Goal: Information Seeking & Learning: Learn about a topic

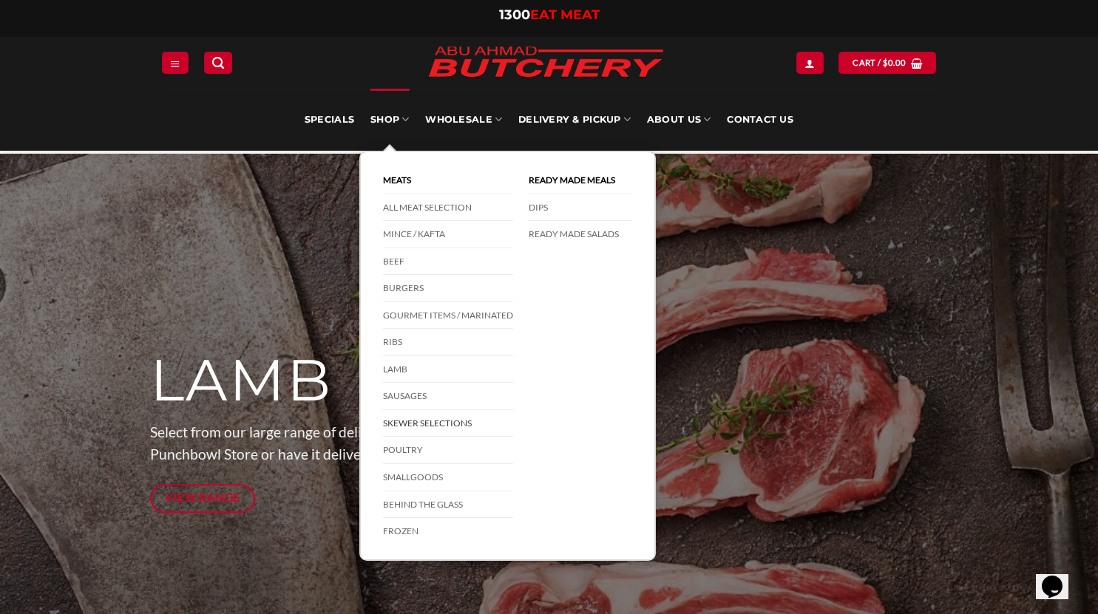
click at [416, 427] on link "Skewer Selections" at bounding box center [448, 423] width 130 height 27
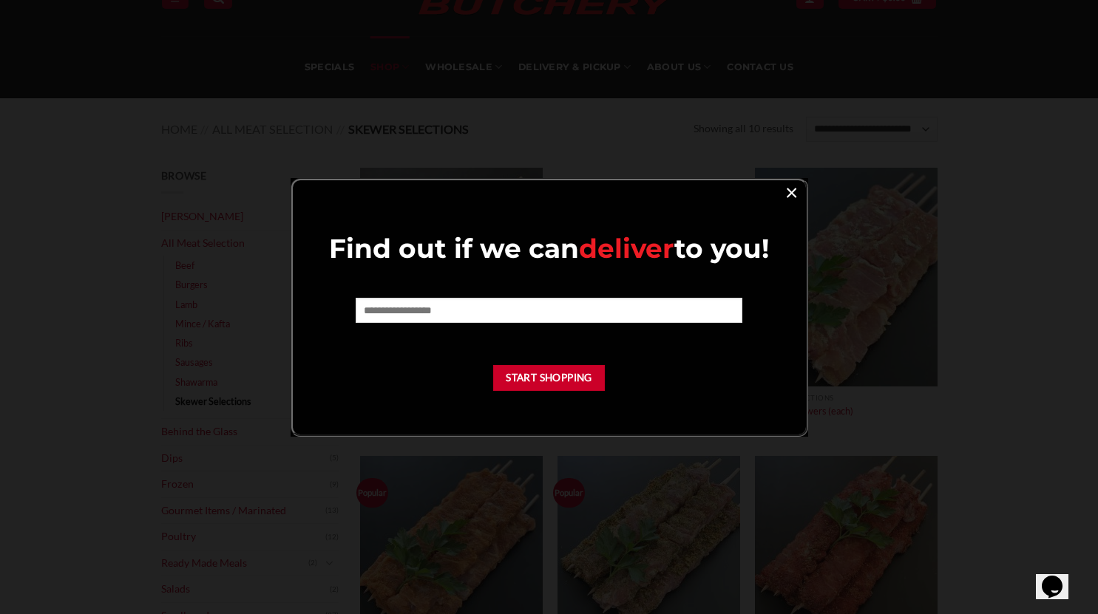
click at [795, 188] on link "×" at bounding box center [791, 192] width 21 height 20
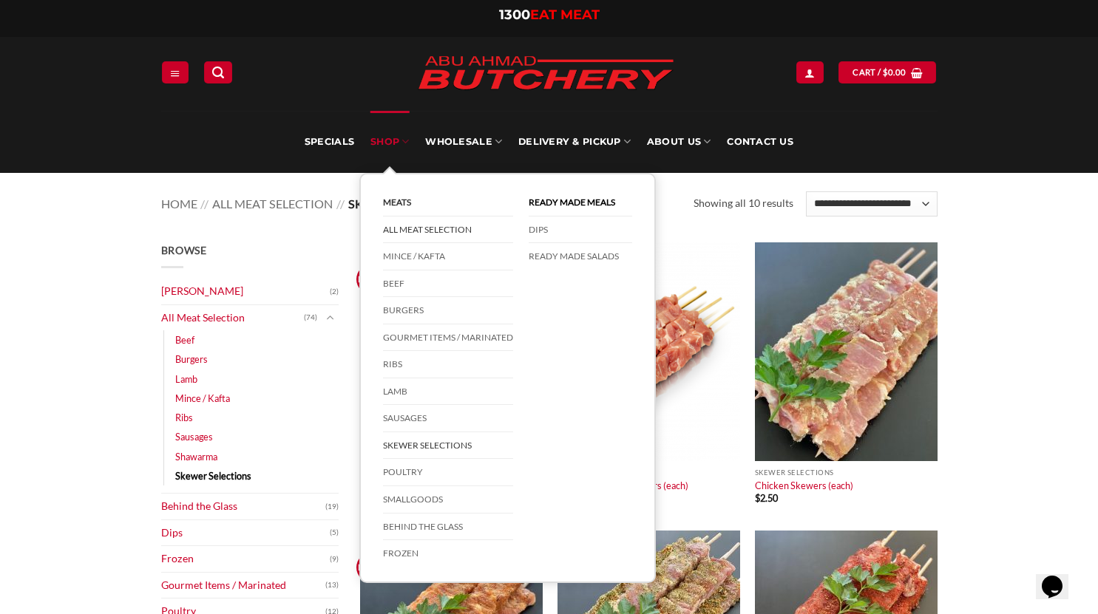
click at [423, 229] on link "All Meat Selection" at bounding box center [448, 230] width 130 height 27
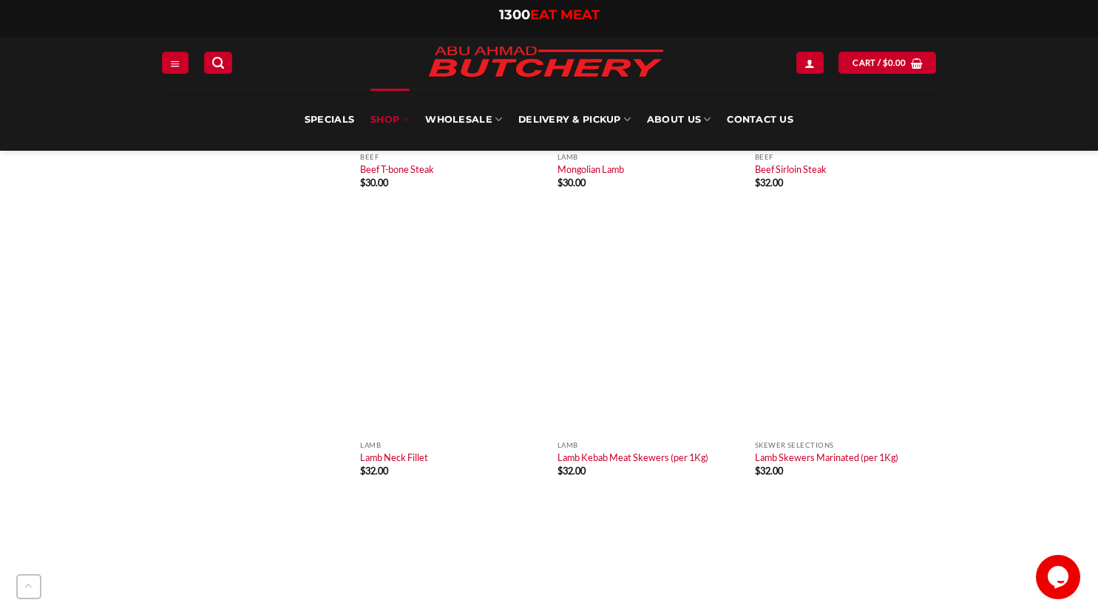
scroll to position [5571, 0]
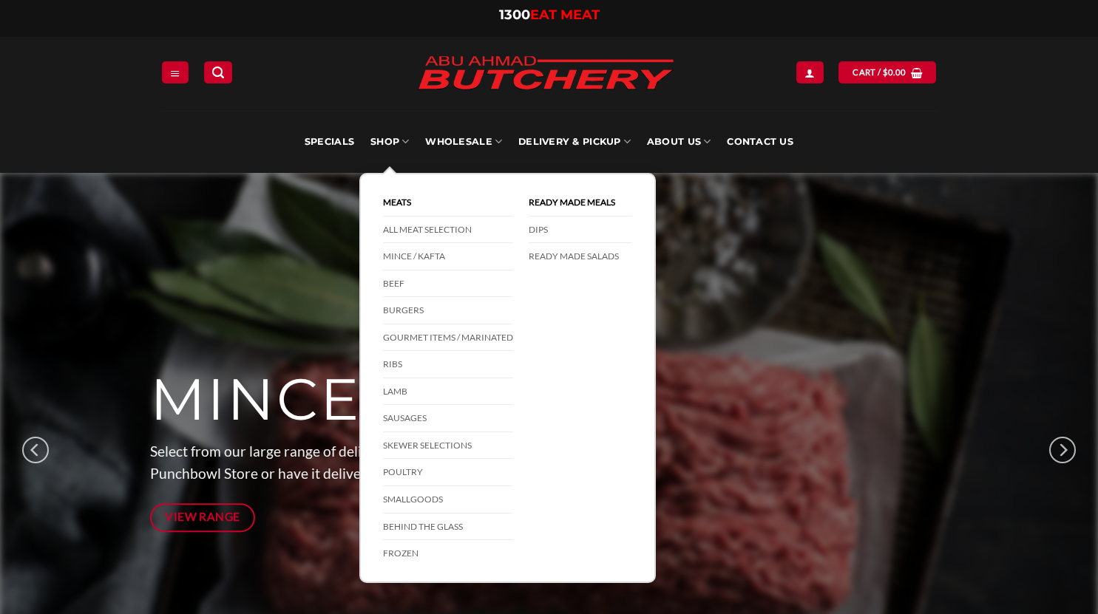
click at [343, 200] on div at bounding box center [549, 450] width 799 height 555
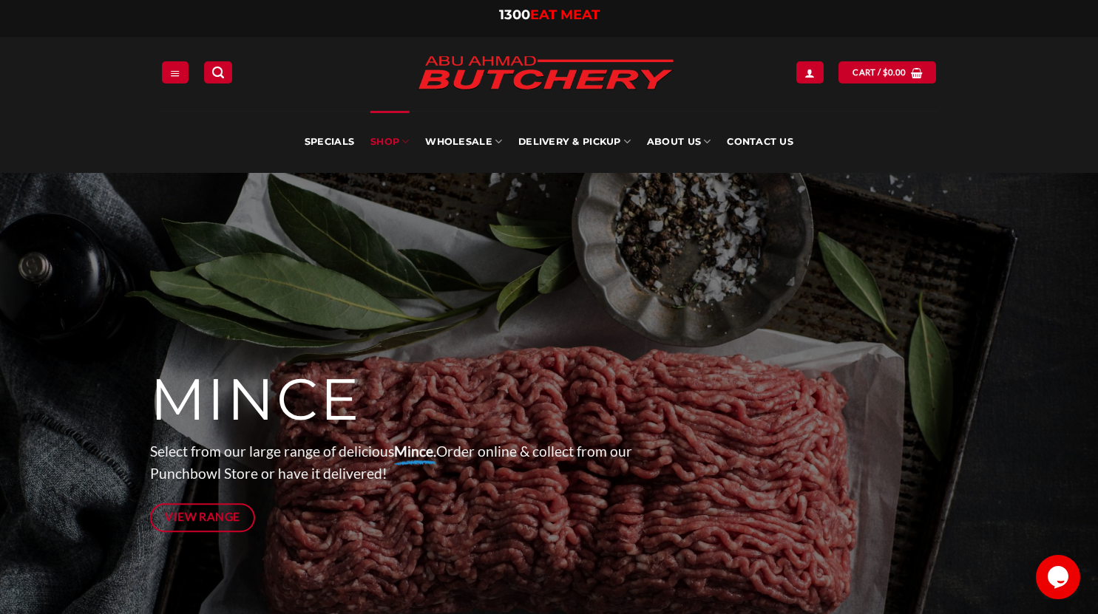
click at [382, 143] on link "SHOP" at bounding box center [389, 142] width 38 height 62
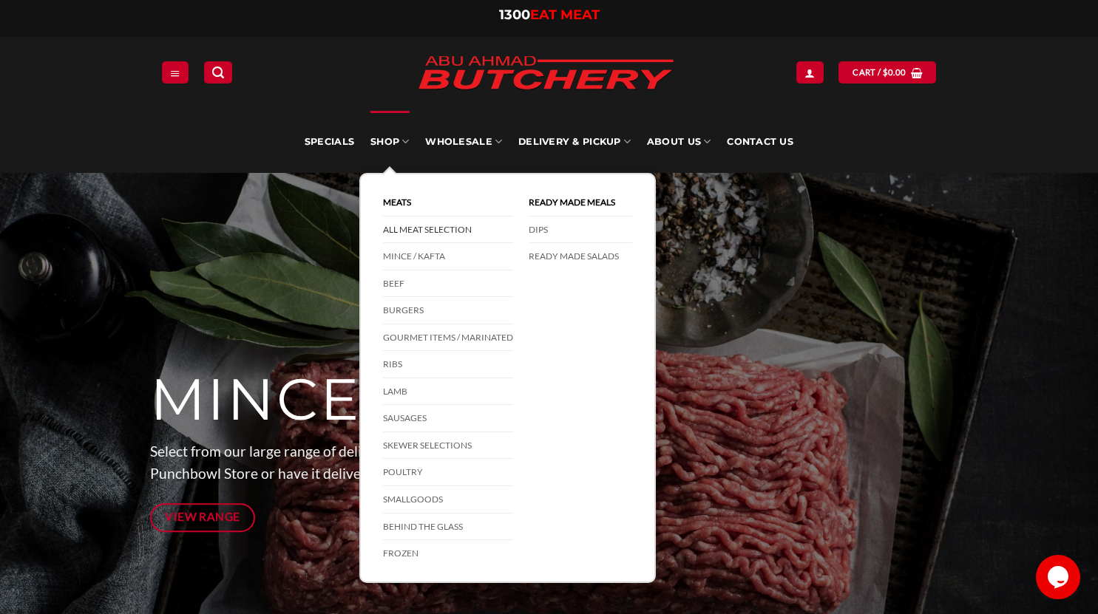
click at [406, 231] on link "All Meat Selection" at bounding box center [448, 230] width 130 height 27
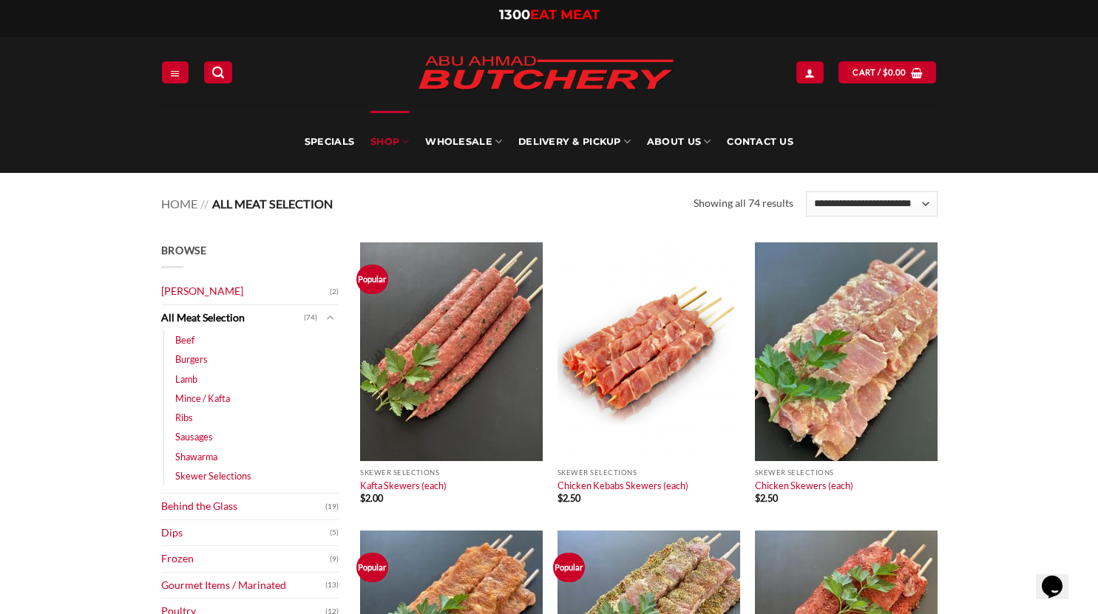
scroll to position [12, 0]
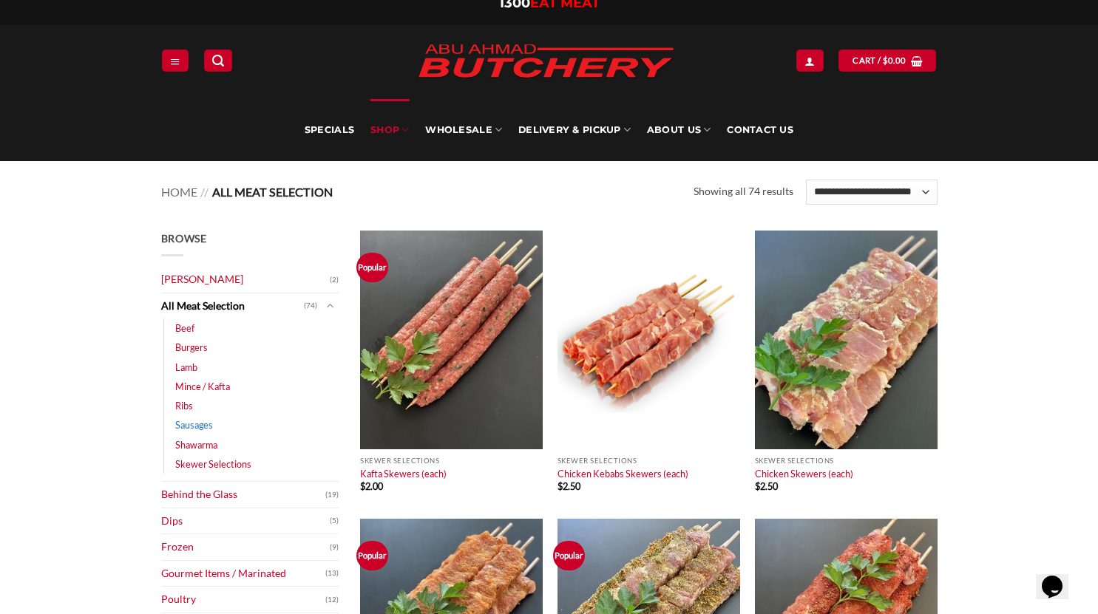
click at [189, 430] on link "Sausages" at bounding box center [194, 425] width 38 height 19
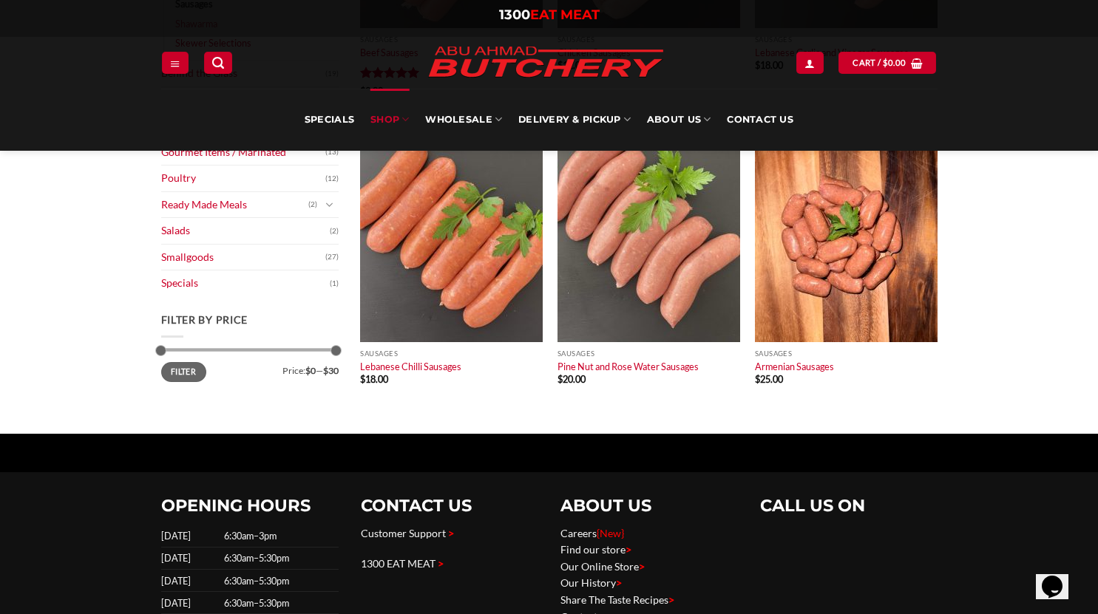
scroll to position [5, 0]
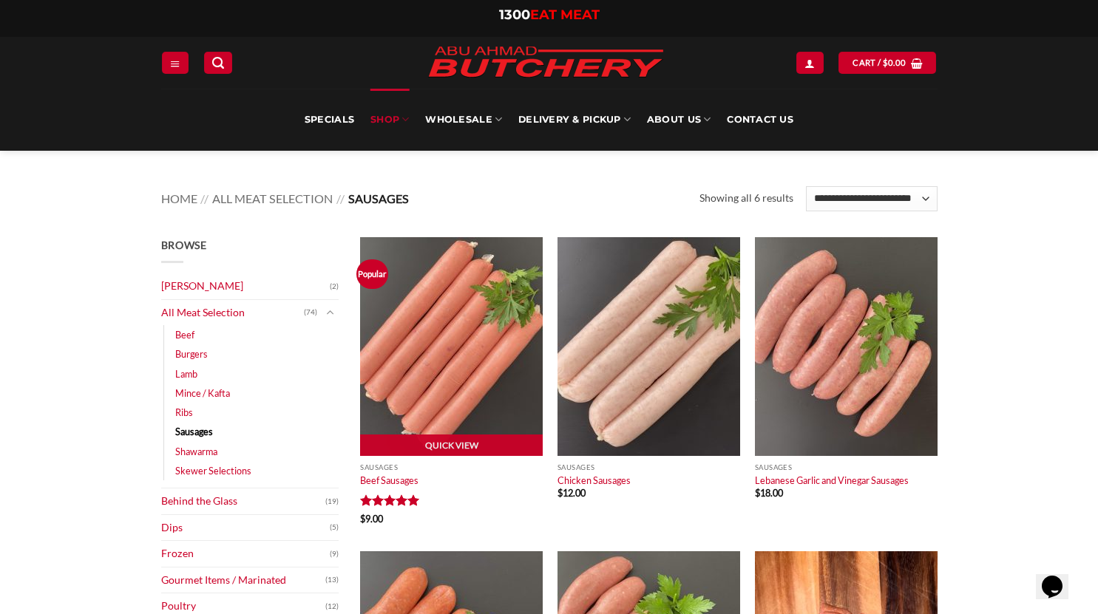
click at [475, 328] on img at bounding box center [451, 346] width 183 height 219
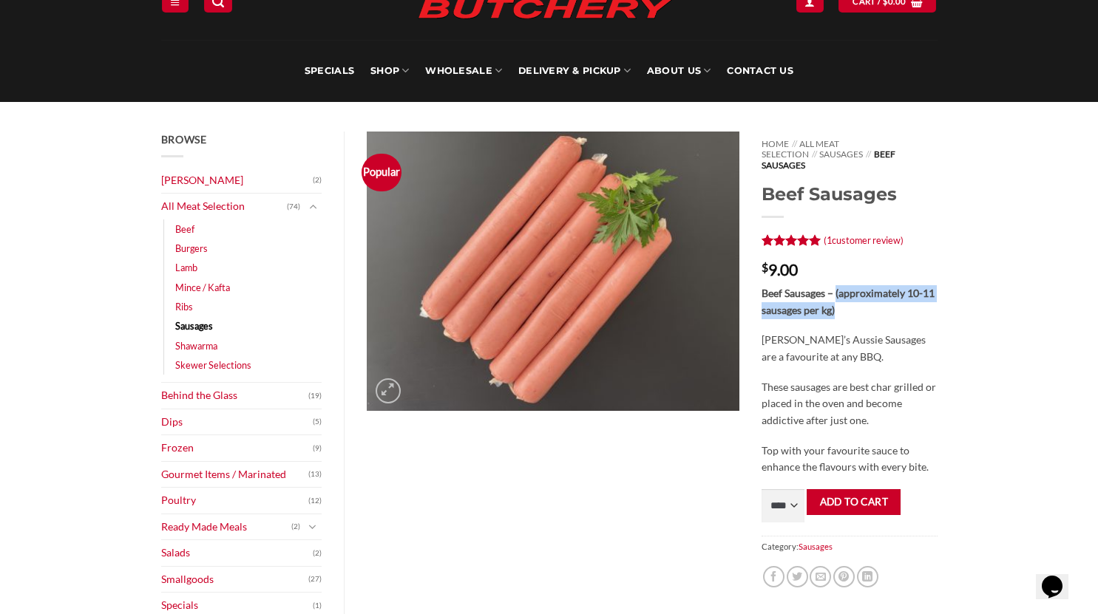
drag, startPoint x: 836, startPoint y: 283, endPoint x: 842, endPoint y: 302, distance: 20.3
click at [842, 302] on p "Beef Sausages – (approximately 10-11 sausages per kg)" at bounding box center [849, 301] width 175 height 33
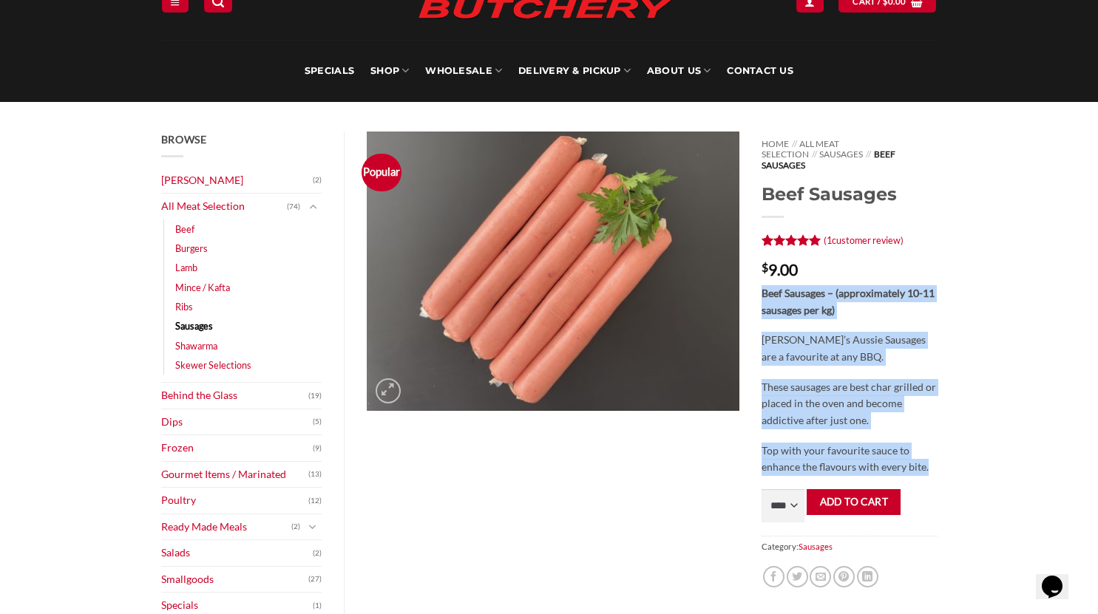
drag, startPoint x: 842, startPoint y: 302, endPoint x: 943, endPoint y: 444, distance: 173.8
click at [943, 444] on div "Home // All Meat Selection // Sausages // Beef Sausages Beef Sausages Rated 5 o…" at bounding box center [848, 375] width 197 height 487
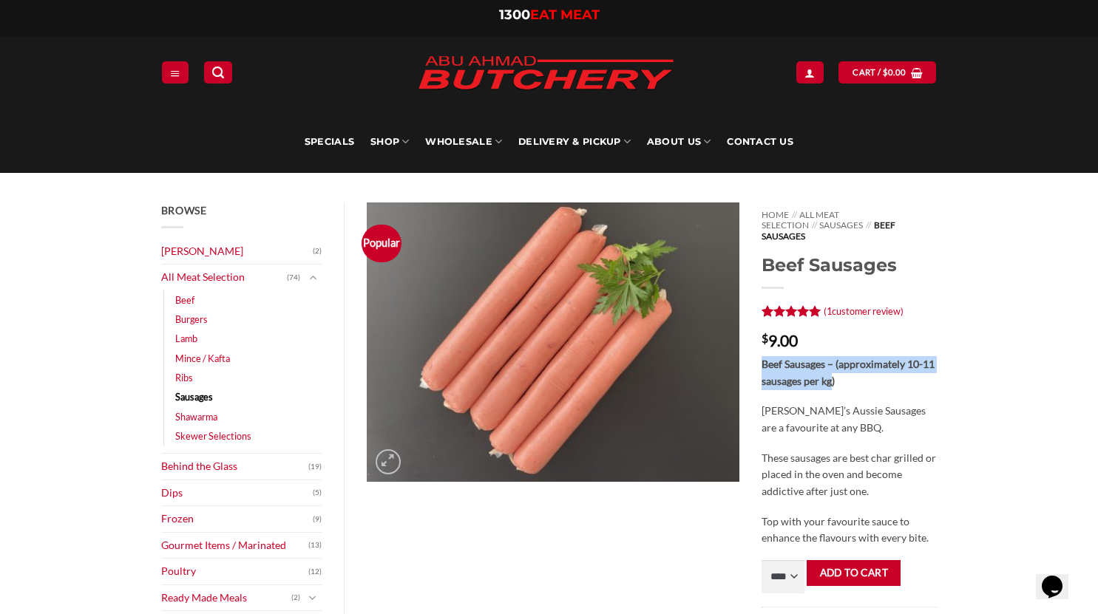
drag, startPoint x: 834, startPoint y: 370, endPoint x: 760, endPoint y: 345, distance: 78.1
click at [760, 345] on div "Home // All Meat Selection // Sausages // Beef Sausages Beef Sausages Rated 5 o…" at bounding box center [848, 446] width 197 height 487
drag, startPoint x: 762, startPoint y: 333, endPoint x: 855, endPoint y: 385, distance: 107.6
click at [855, 385] on div "Home // All Meat Selection // Sausages // Beef Sausages Beef Sausages Rated 5 o…" at bounding box center [848, 446] width 197 height 487
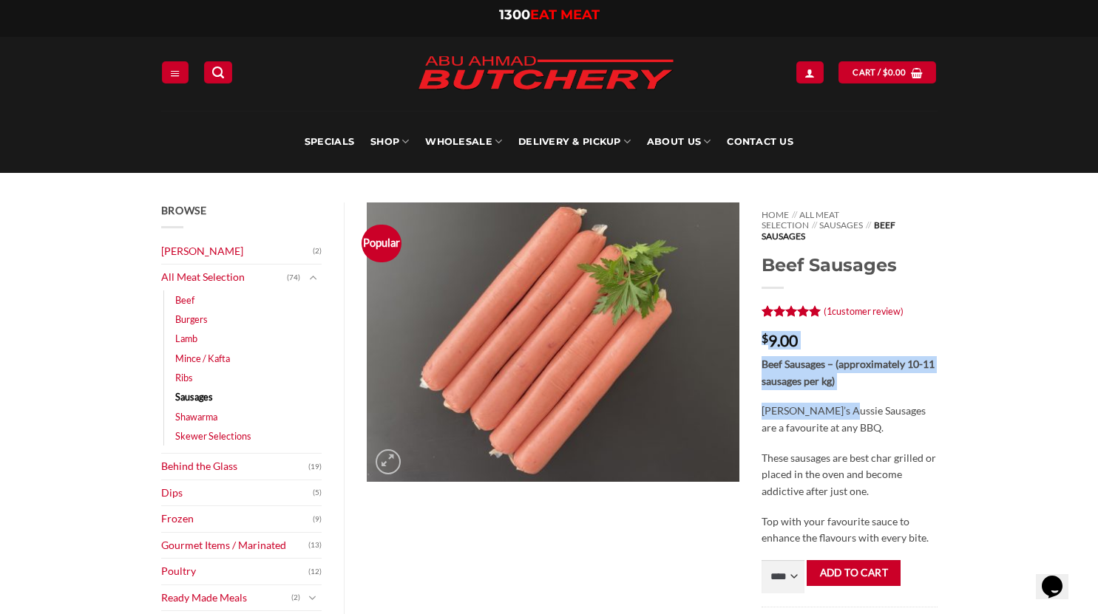
click at [855, 385] on div "Beef Sausages – (approximately 10-11 sausages per kg) Abu Ahmad Butchery’s Auss…" at bounding box center [849, 451] width 175 height 191
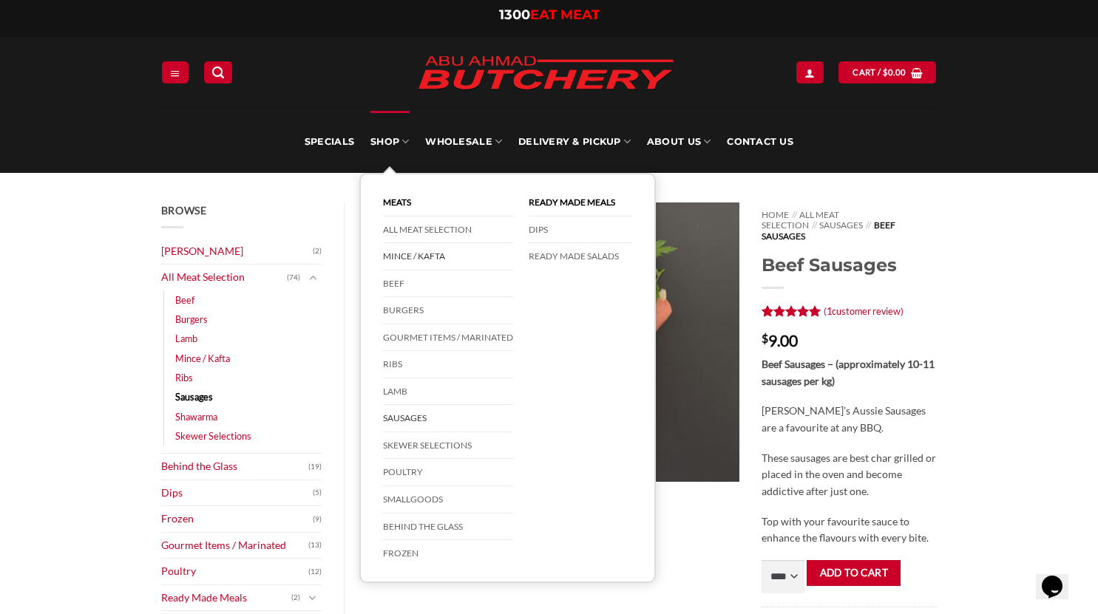
click at [407, 262] on link "Mince / Kafta" at bounding box center [448, 256] width 130 height 27
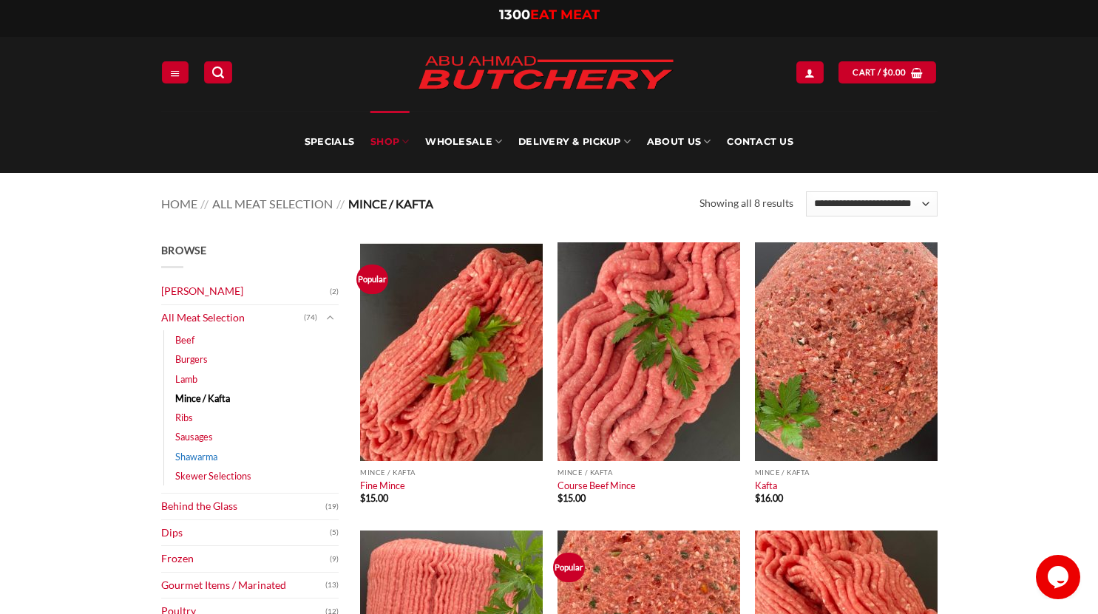
click at [195, 461] on link "Shawarma" at bounding box center [196, 456] width 42 height 19
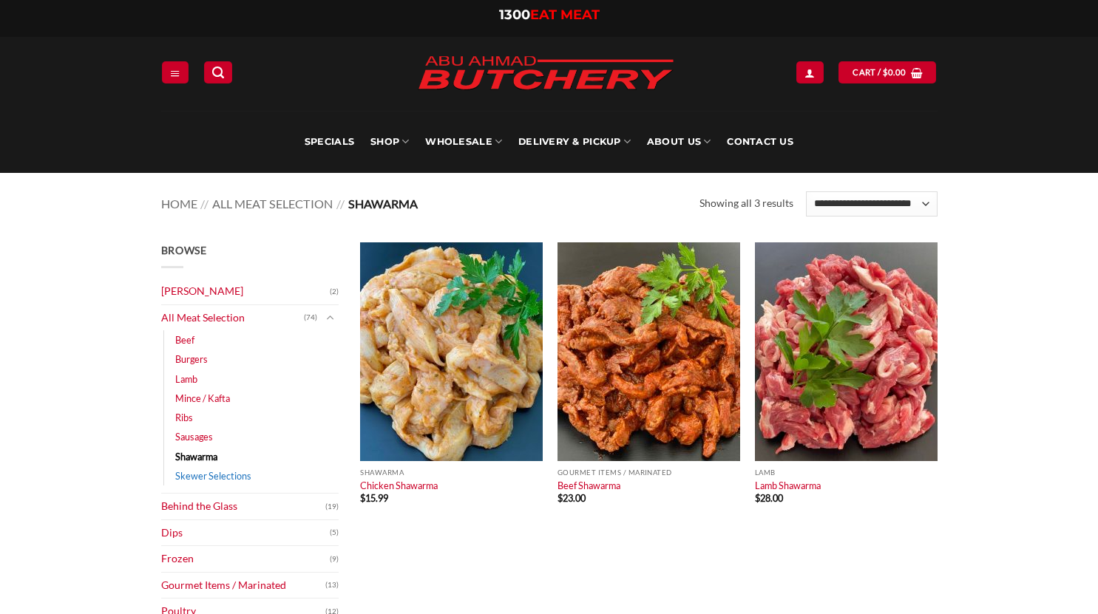
drag, startPoint x: 0, startPoint y: 0, endPoint x: 211, endPoint y: 477, distance: 521.4
click at [211, 477] on link "Skewer Selections" at bounding box center [213, 476] width 76 height 19
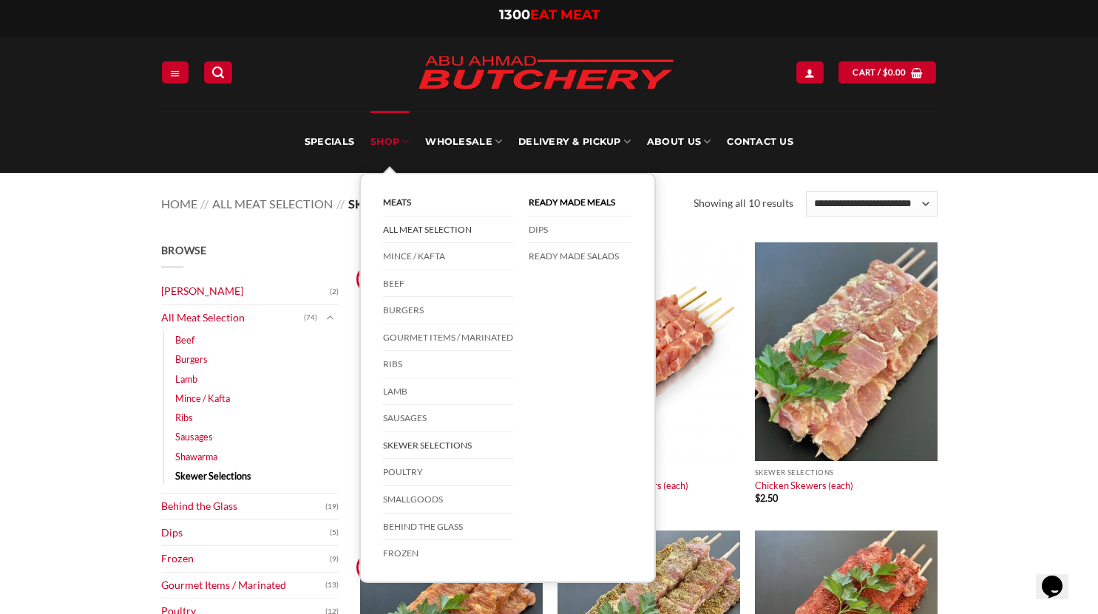
click at [420, 227] on link "All Meat Selection" at bounding box center [448, 230] width 130 height 27
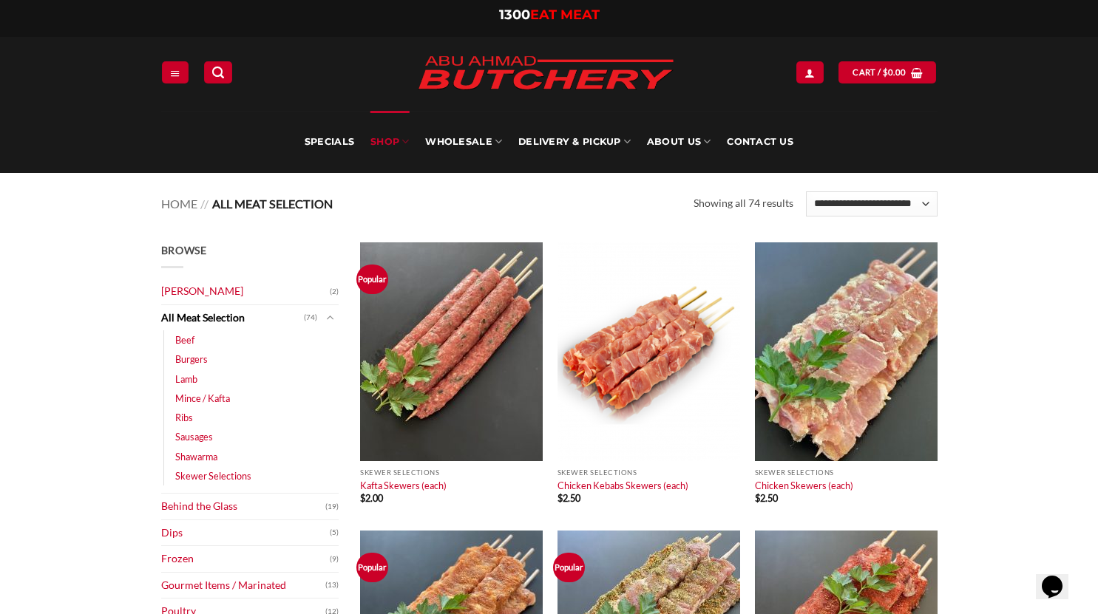
scroll to position [33, 0]
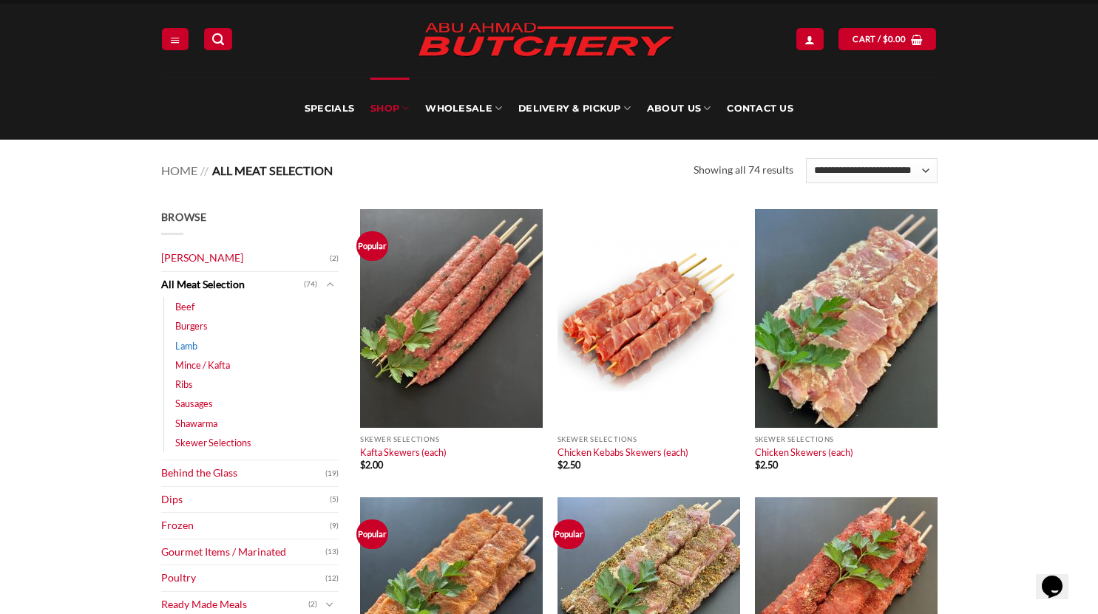
click at [184, 339] on link "Lamb" at bounding box center [186, 345] width 22 height 19
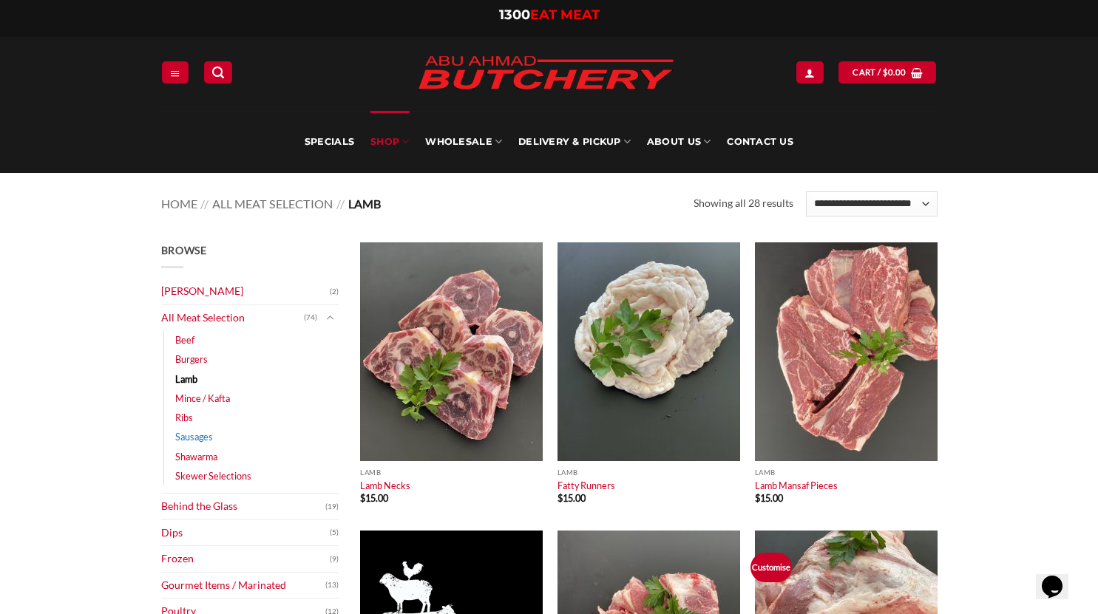
click at [192, 437] on link "Sausages" at bounding box center [194, 436] width 38 height 19
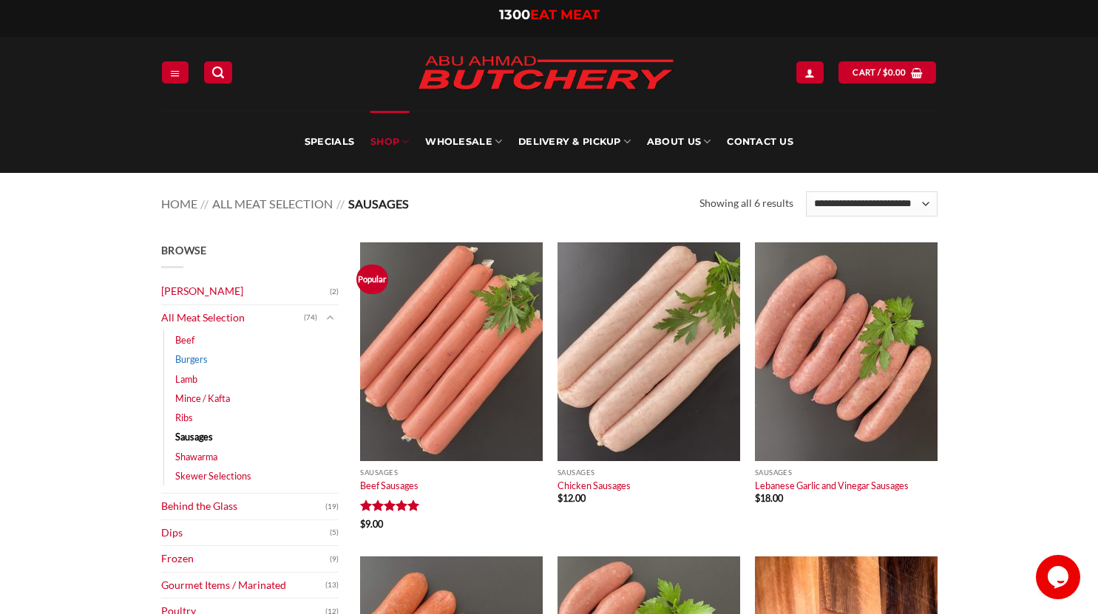
click at [188, 367] on link "Burgers" at bounding box center [191, 359] width 33 height 19
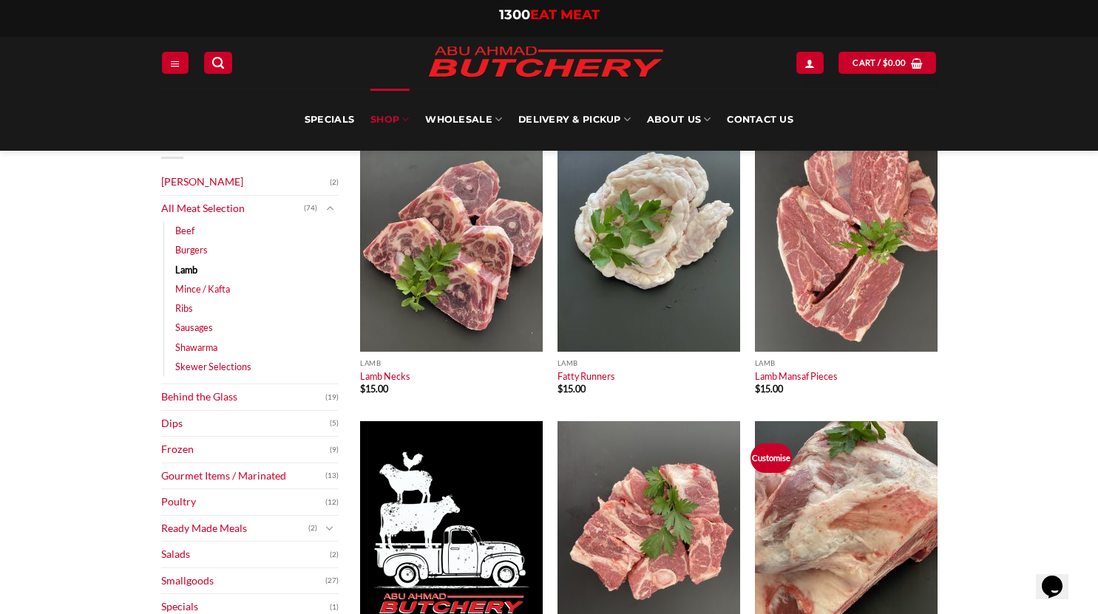
scroll to position [106, 0]
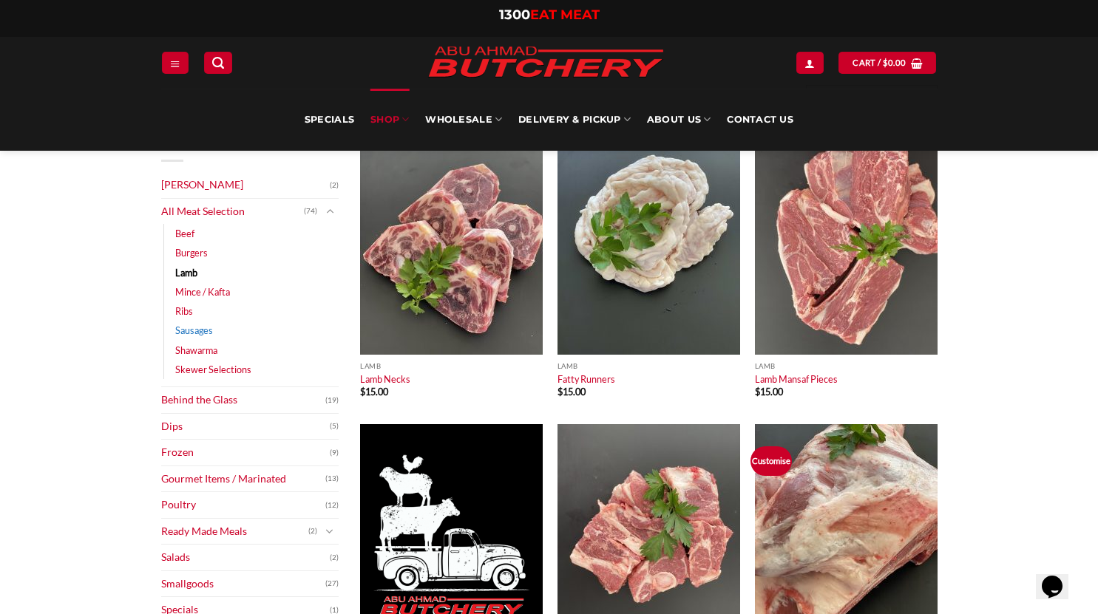
click at [194, 333] on link "Sausages" at bounding box center [194, 330] width 38 height 19
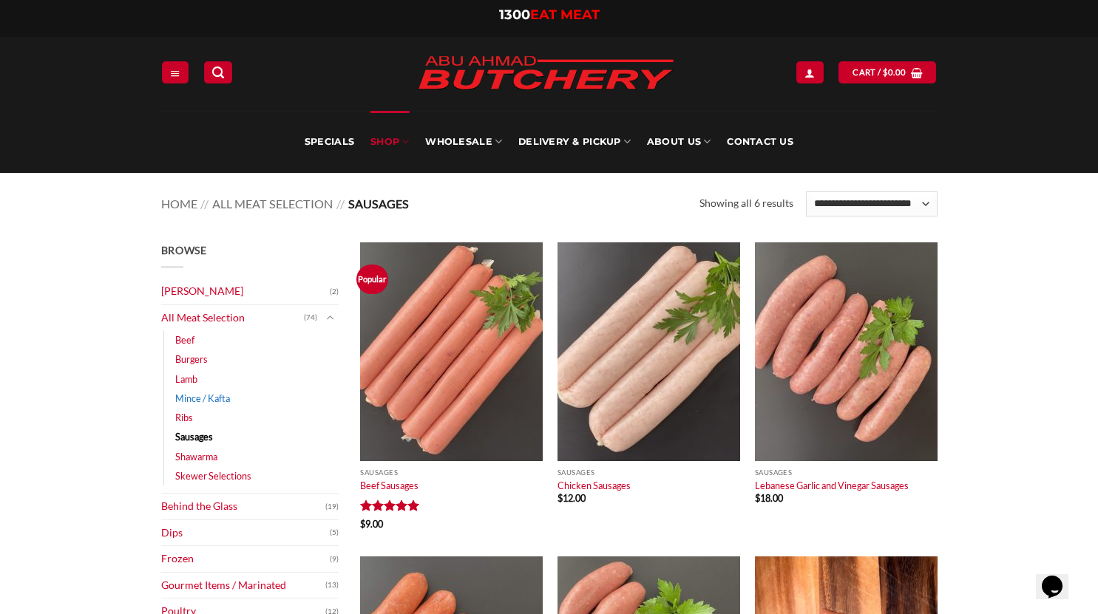
click at [201, 402] on link "Mince / Kafta" at bounding box center [202, 398] width 55 height 19
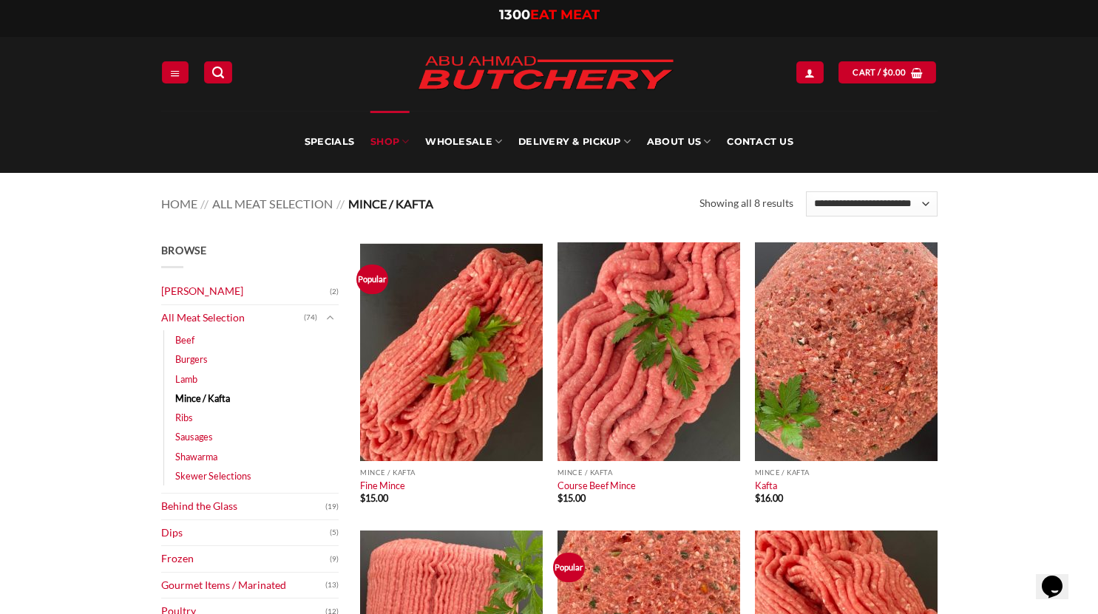
click at [214, 398] on link "Mince / Kafta" at bounding box center [202, 398] width 55 height 19
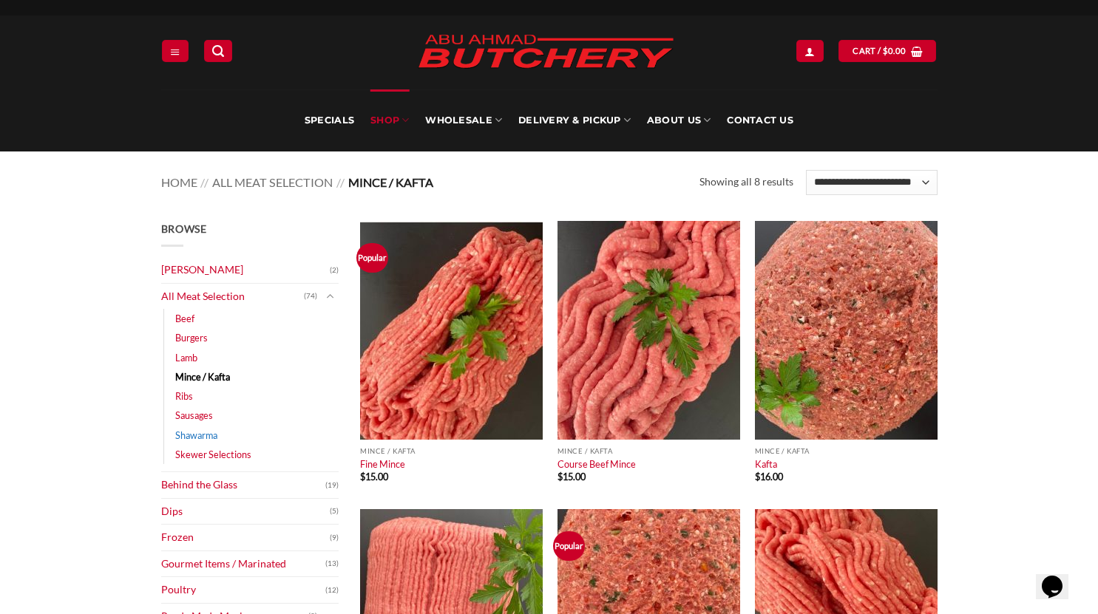
scroll to position [52, 0]
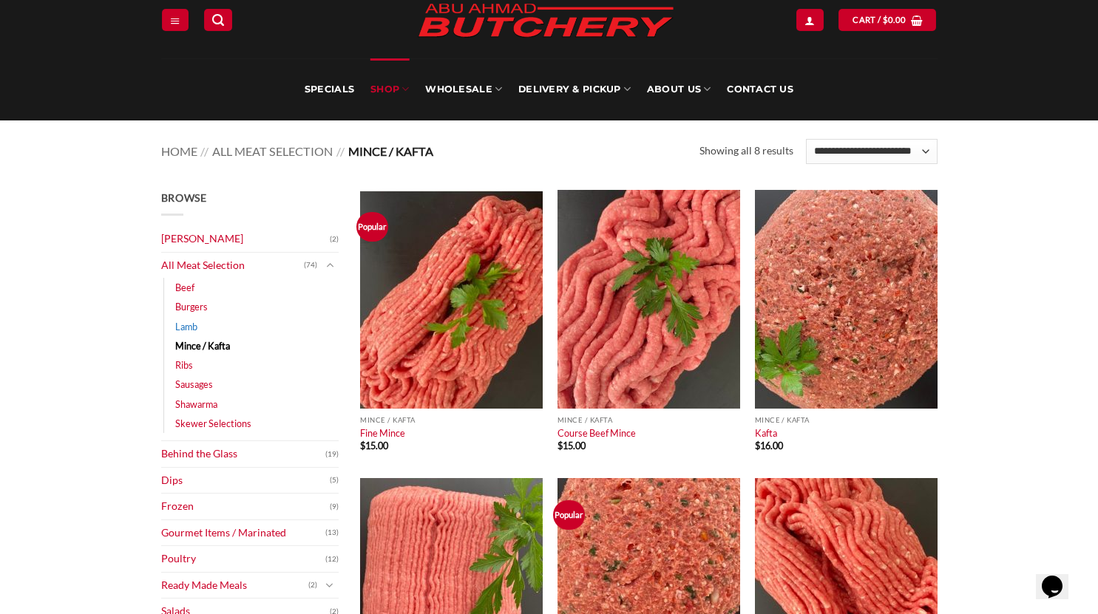
click at [194, 320] on link "Lamb" at bounding box center [186, 326] width 22 height 19
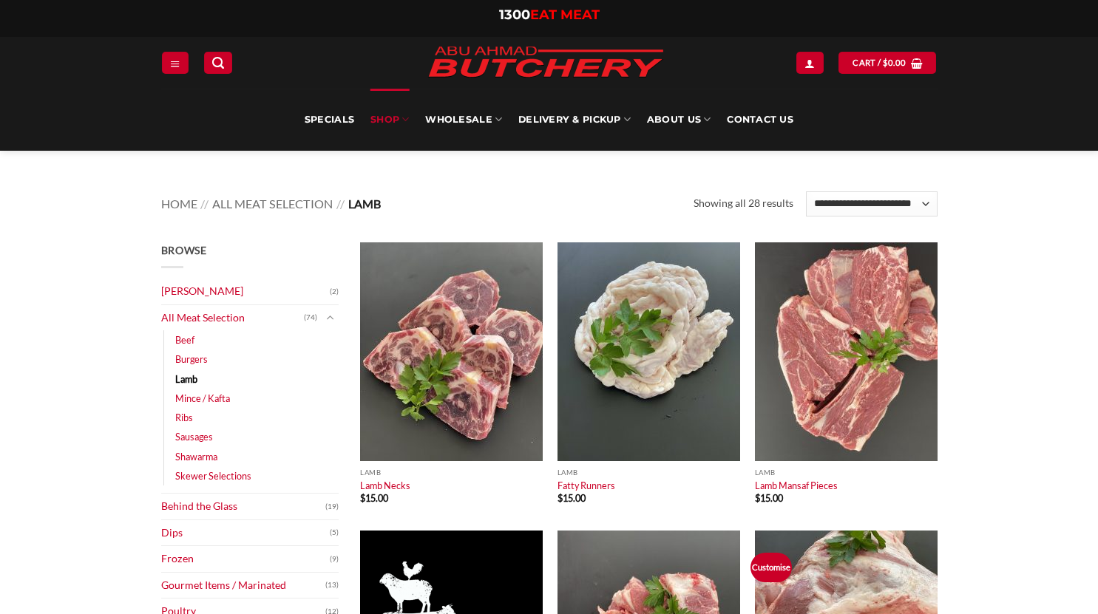
scroll to position [591, 0]
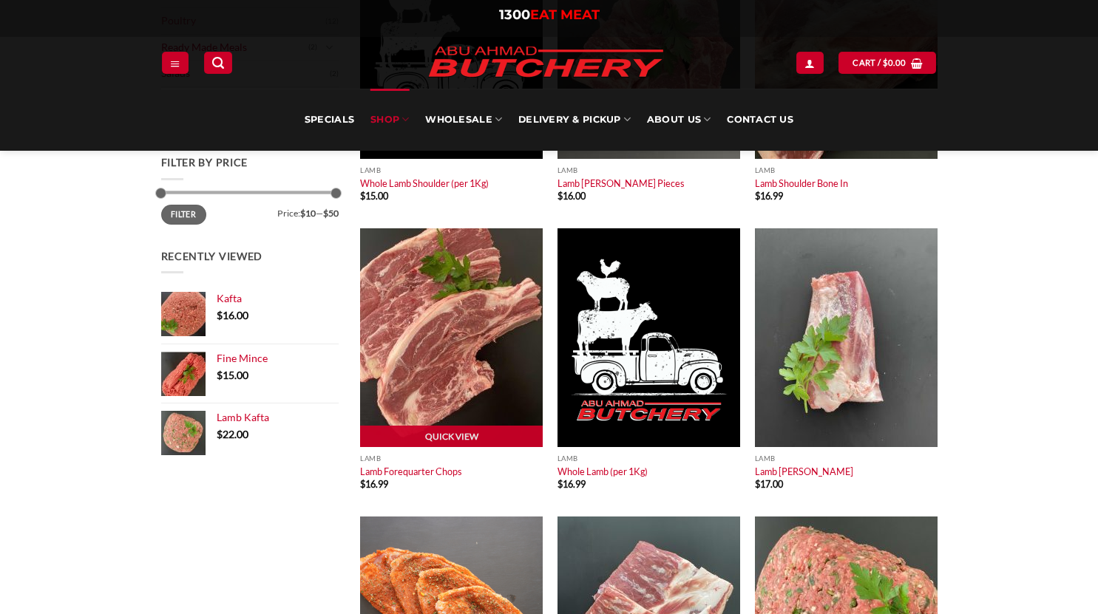
click at [402, 308] on img at bounding box center [451, 337] width 183 height 219
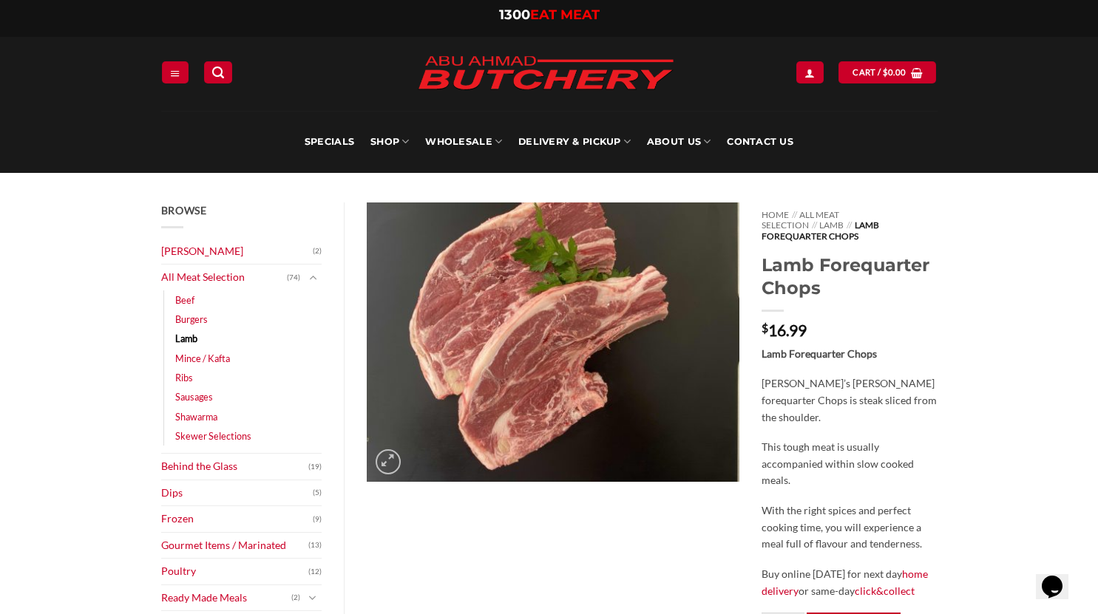
click at [863, 476] on p "This tough meat is usually accompanied within slow cooked meals." at bounding box center [849, 464] width 175 height 50
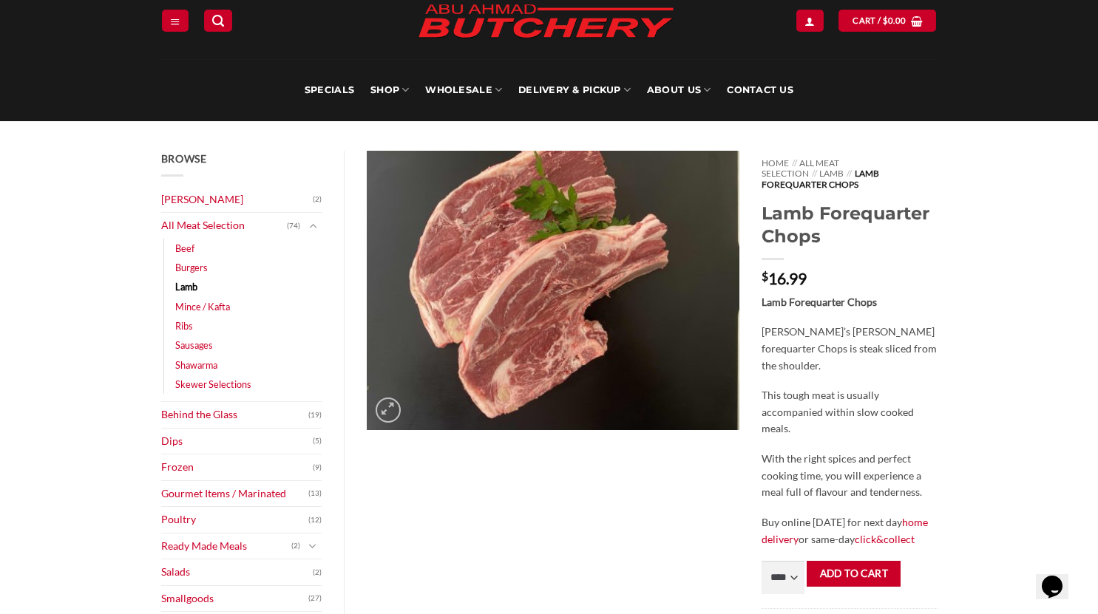
scroll to position [57, 0]
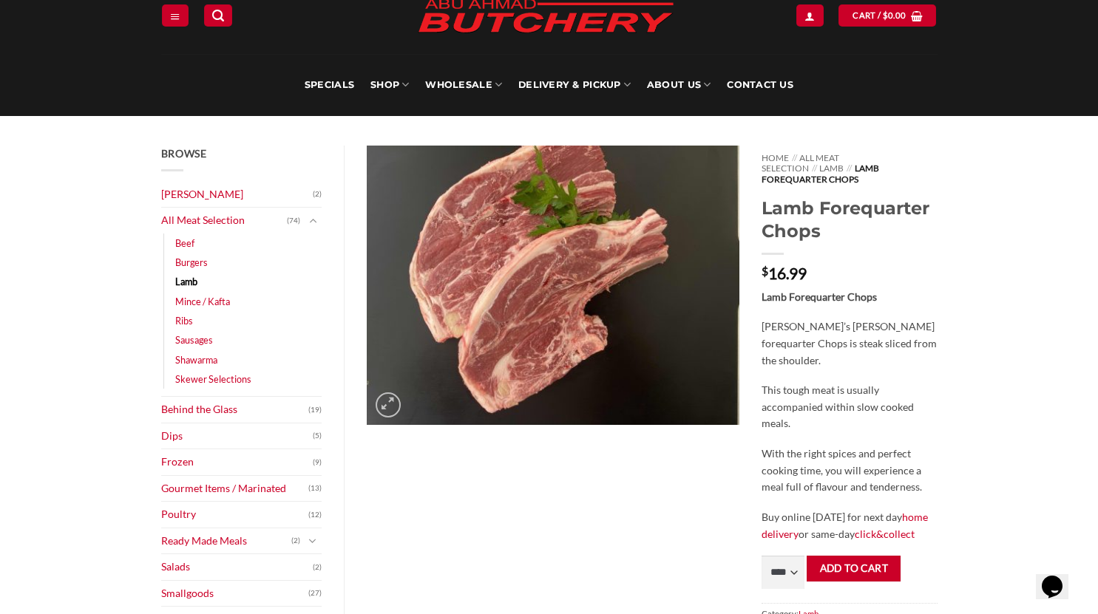
click at [846, 415] on p "This tough meat is usually accompanied within slow cooked meals." at bounding box center [849, 407] width 175 height 50
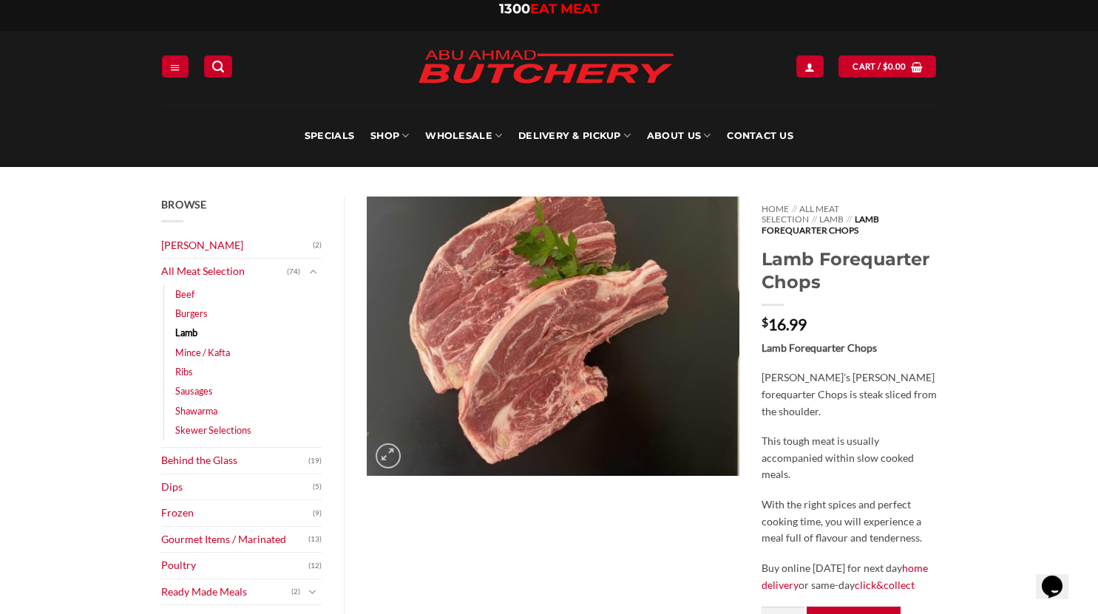
scroll to position [3, 0]
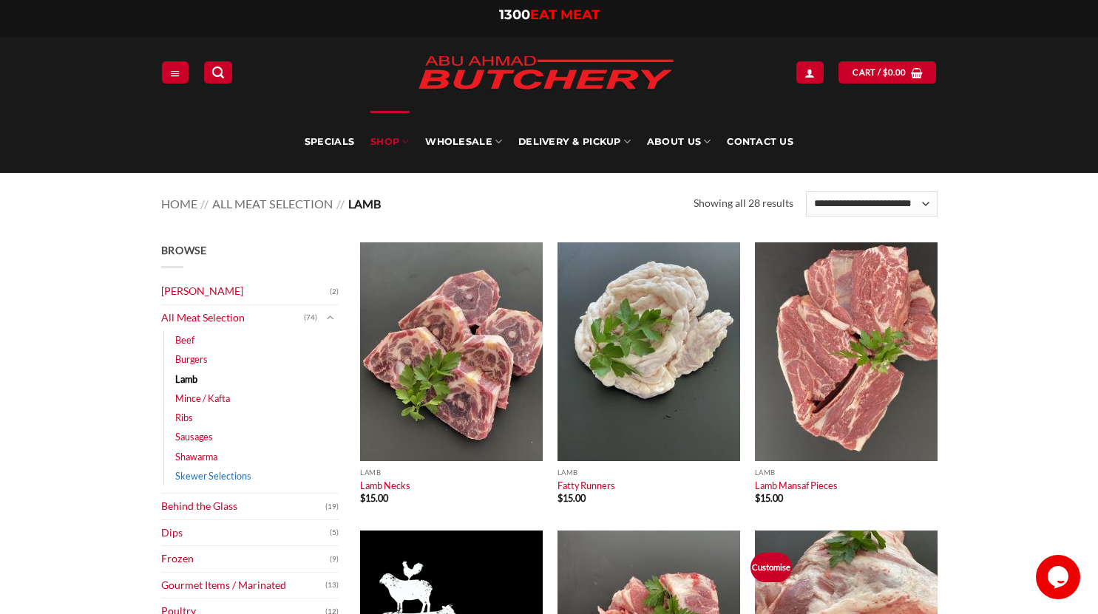
click at [194, 477] on link "Skewer Selections" at bounding box center [213, 476] width 76 height 19
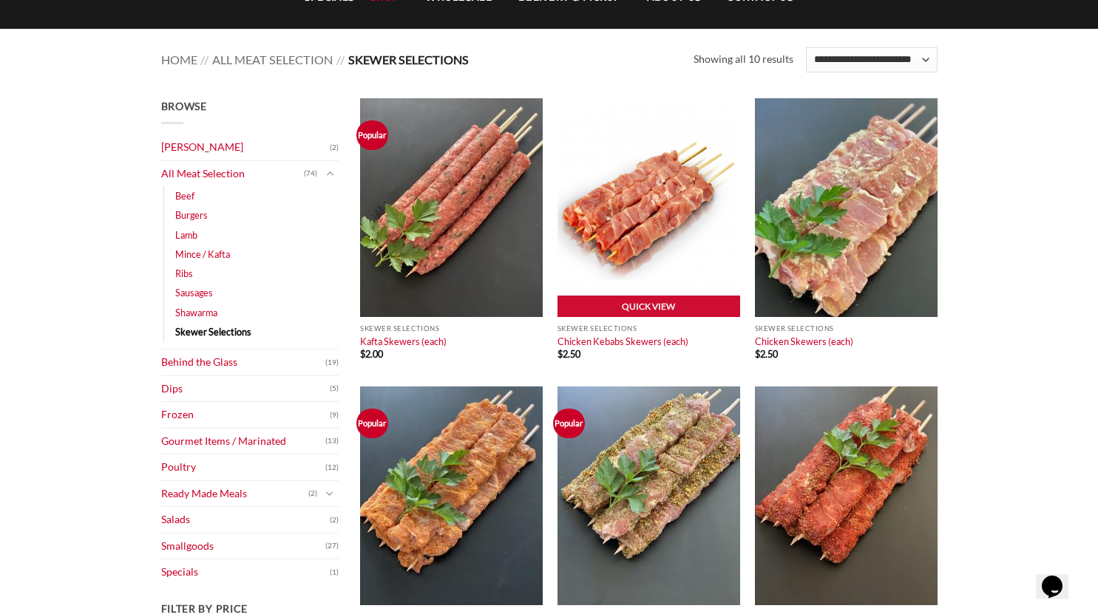
scroll to position [145, 0]
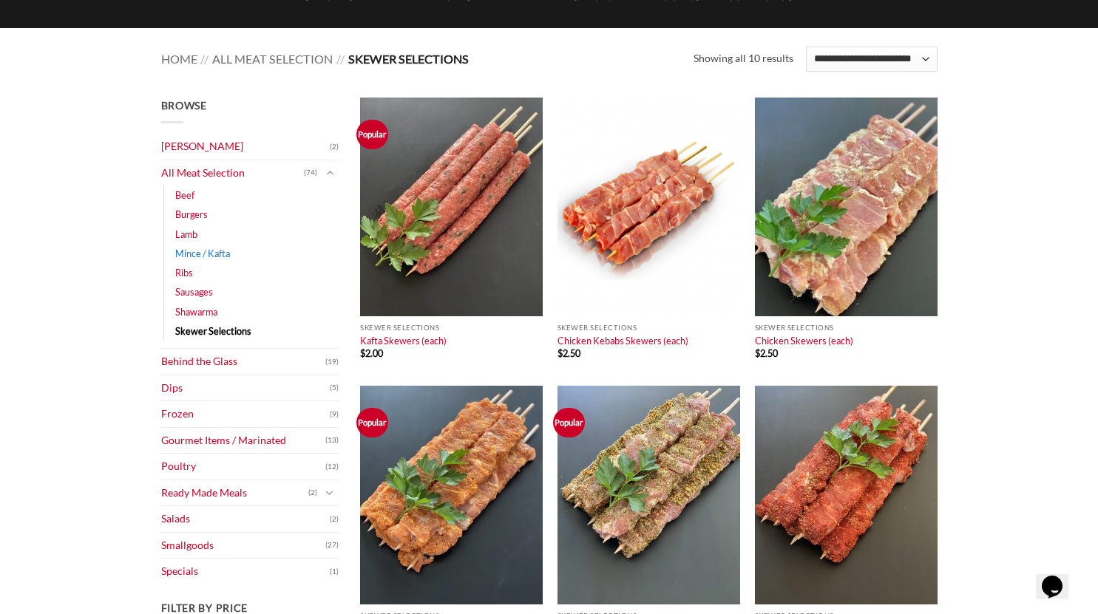
click at [204, 256] on link "Mince / Kafta" at bounding box center [202, 253] width 55 height 19
